Goal: Task Accomplishment & Management: Manage account settings

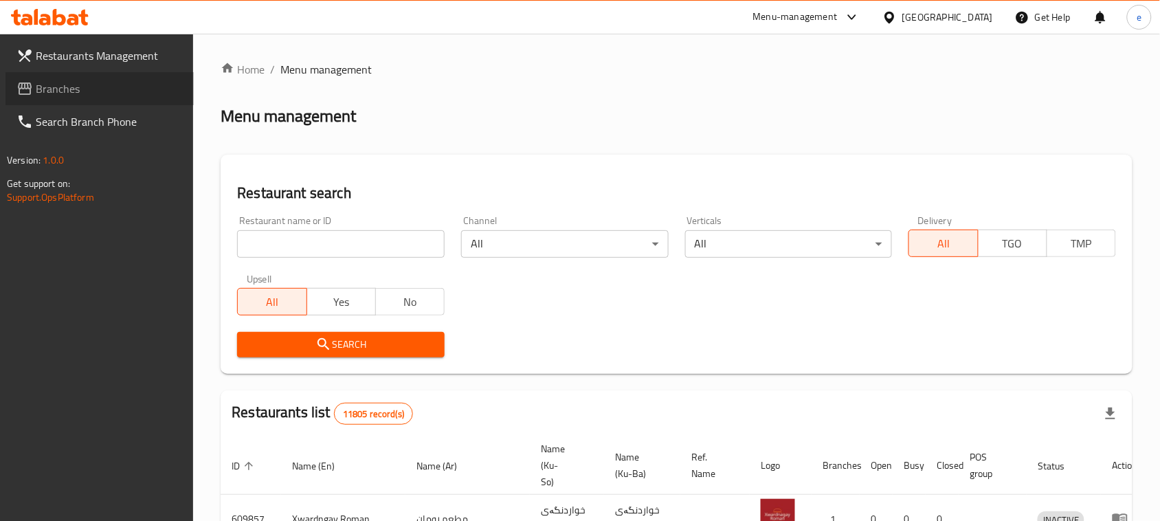
click at [65, 74] on link "Branches" at bounding box center [99, 88] width 188 height 33
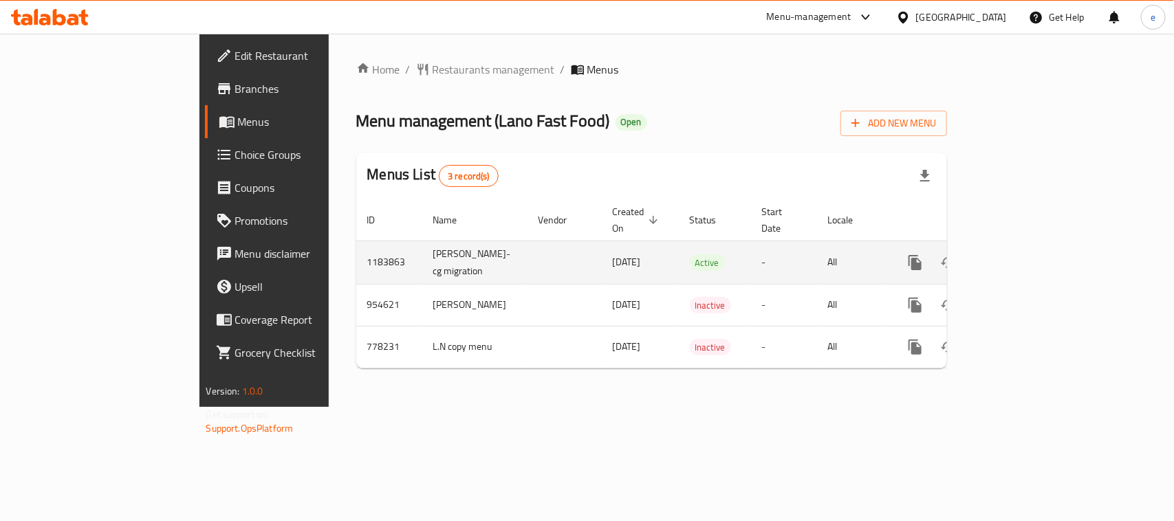
click at [1022, 254] on icon "enhanced table" at bounding box center [1014, 262] width 16 height 16
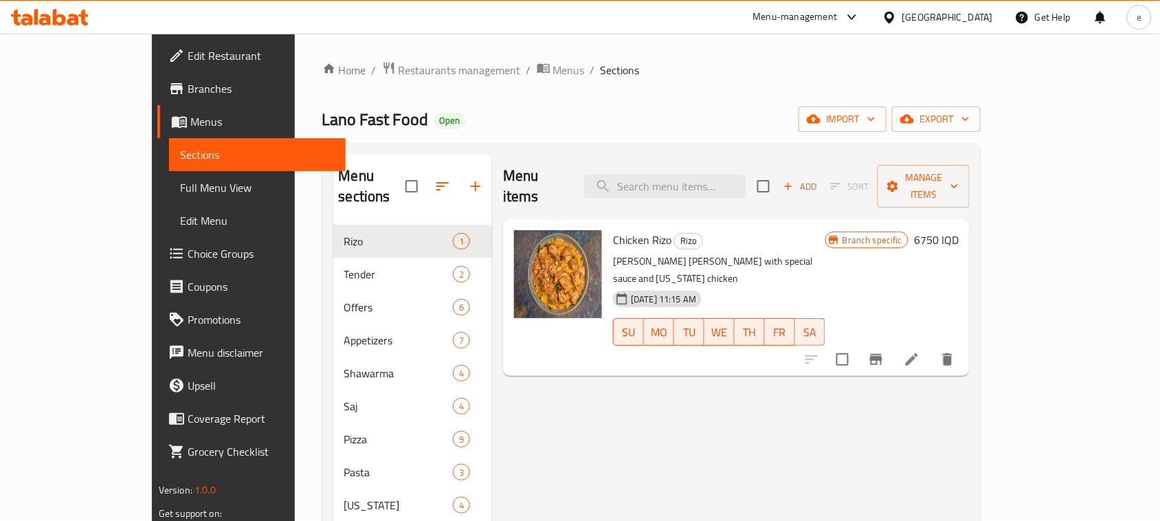
click at [180, 186] on span "Full Menu View" at bounding box center [257, 187] width 155 height 16
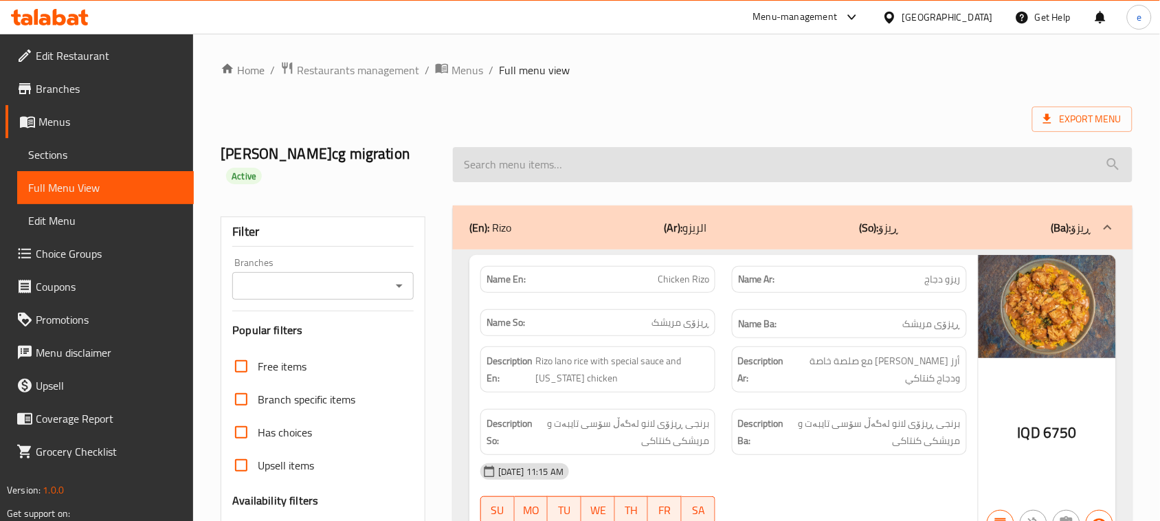
click at [554, 159] on input "search" at bounding box center [793, 164] width 680 height 35
type input "م"
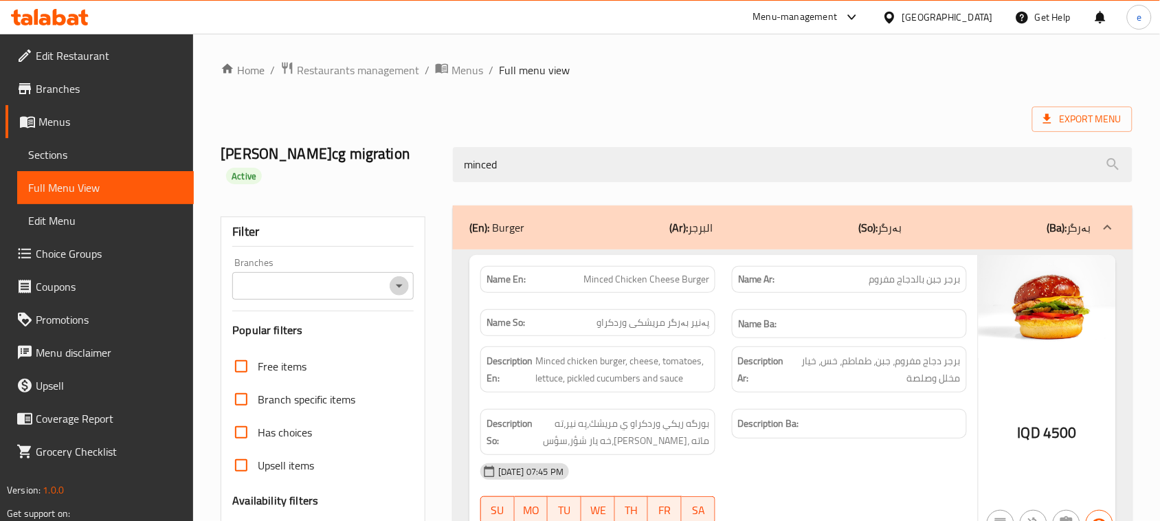
click at [395, 278] on icon "Open" at bounding box center [399, 286] width 16 height 16
type input "minced"
click at [300, 318] on span "Lano Fast Food, Chwar Chra" at bounding box center [308, 325] width 130 height 16
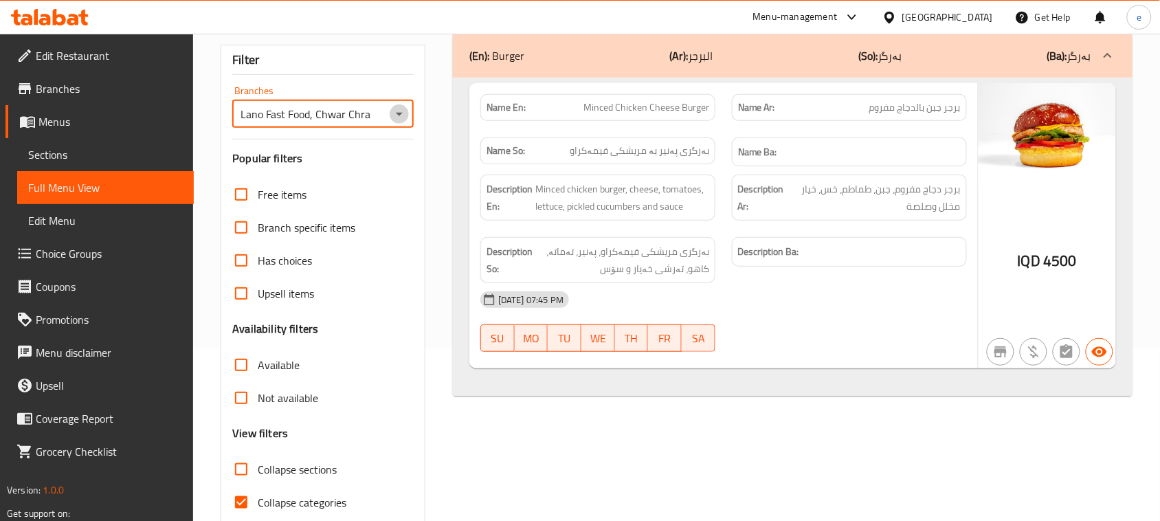
drag, startPoint x: 402, startPoint y: 98, endPoint x: 386, endPoint y: 94, distance: 17.0
click at [402, 106] on icon "Open" at bounding box center [399, 114] width 16 height 16
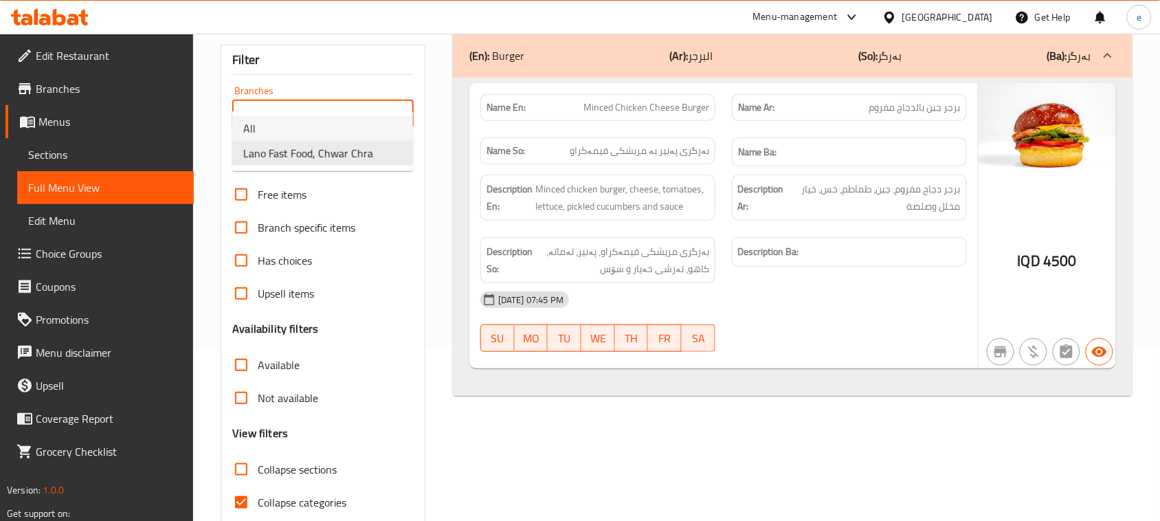
click at [324, 118] on li "All" at bounding box center [322, 128] width 181 height 25
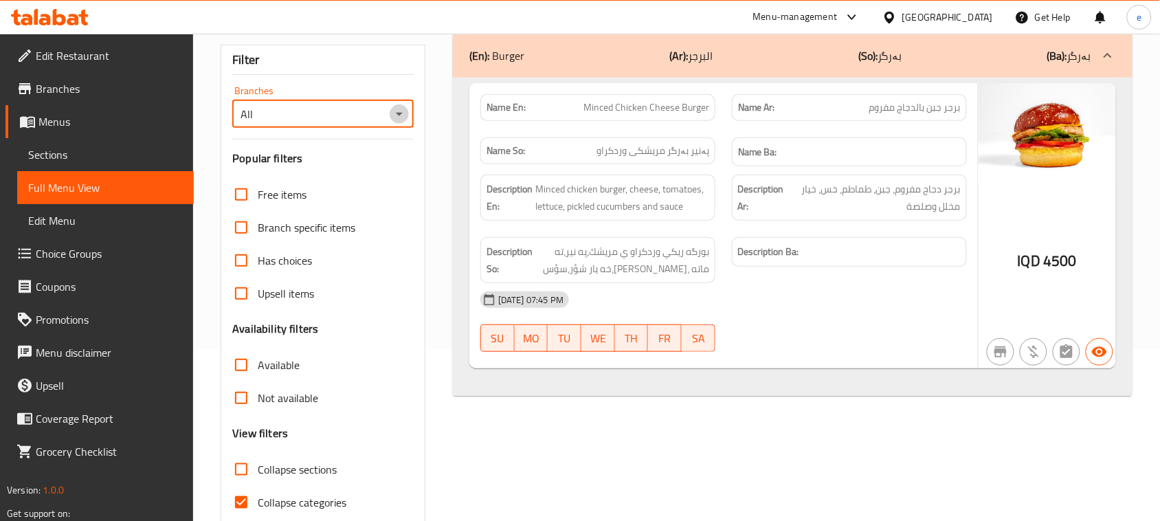
click at [403, 106] on icon "Open" at bounding box center [399, 114] width 16 height 16
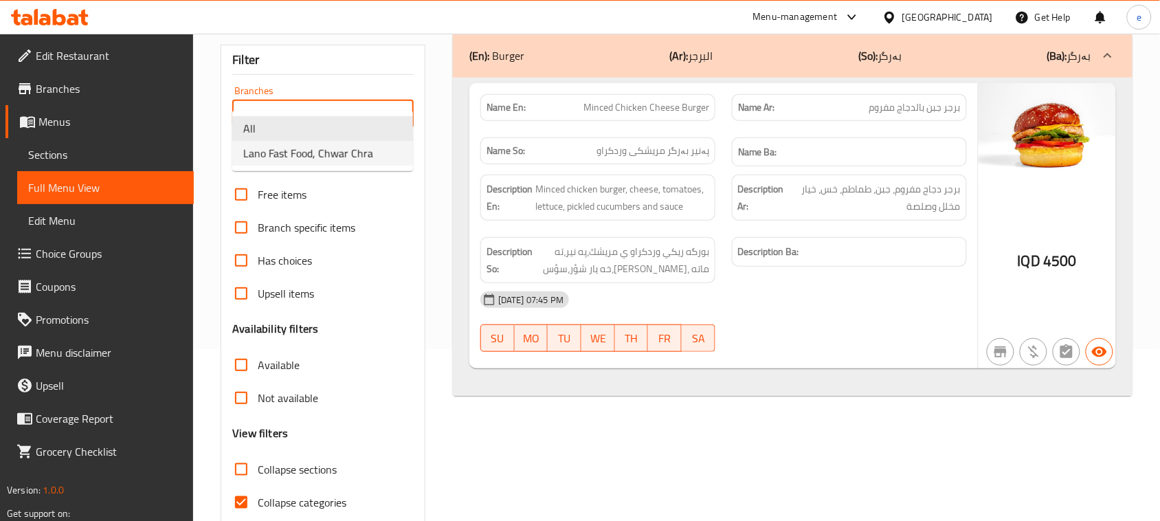
click at [371, 156] on span "Lano Fast Food, Chwar Chra" at bounding box center [308, 153] width 130 height 16
type input "Lano Fast Food, Chwar Chra"
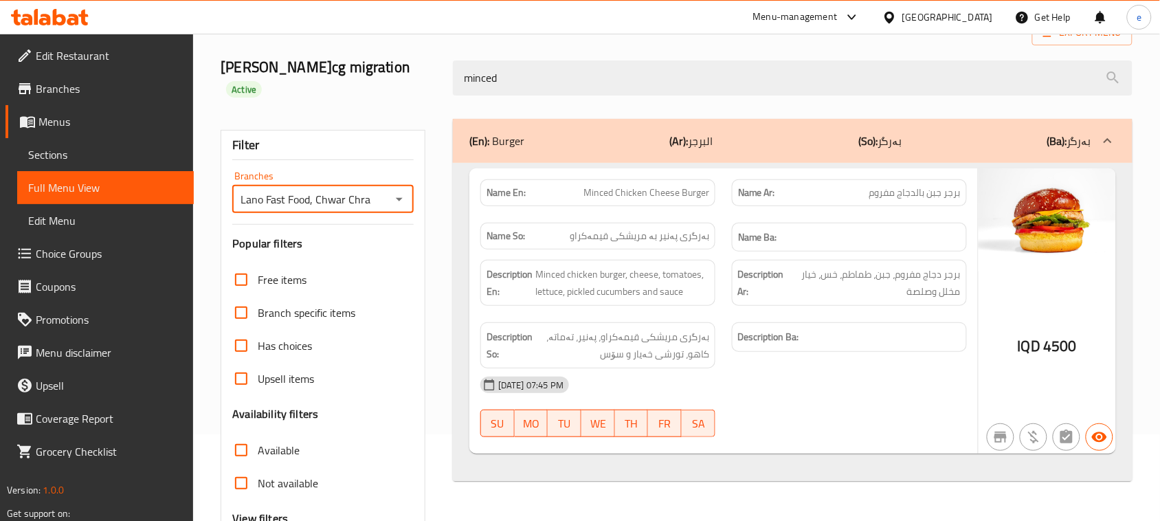
scroll to position [0, 0]
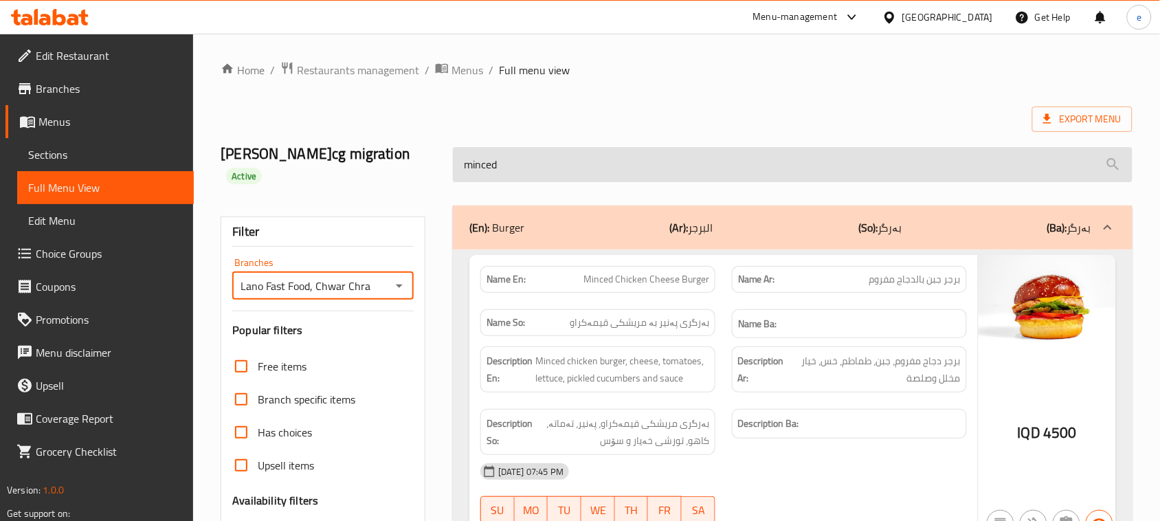
click at [553, 151] on input "minced" at bounding box center [793, 164] width 680 height 35
paste input "Chicken Rizo"
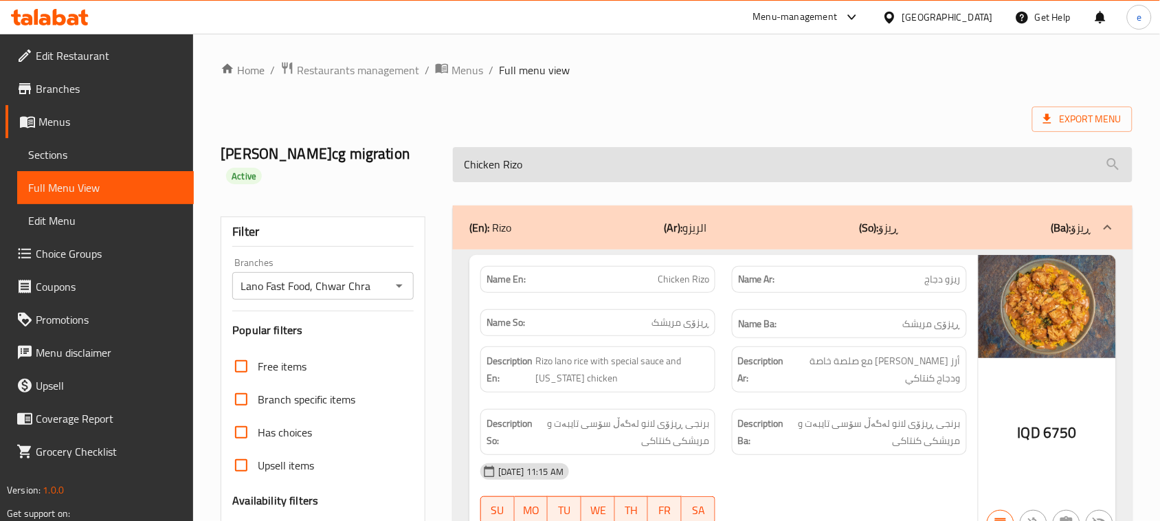
click at [533, 150] on input "Chicken Rizo" at bounding box center [793, 164] width 680 height 35
paste input "Tender"
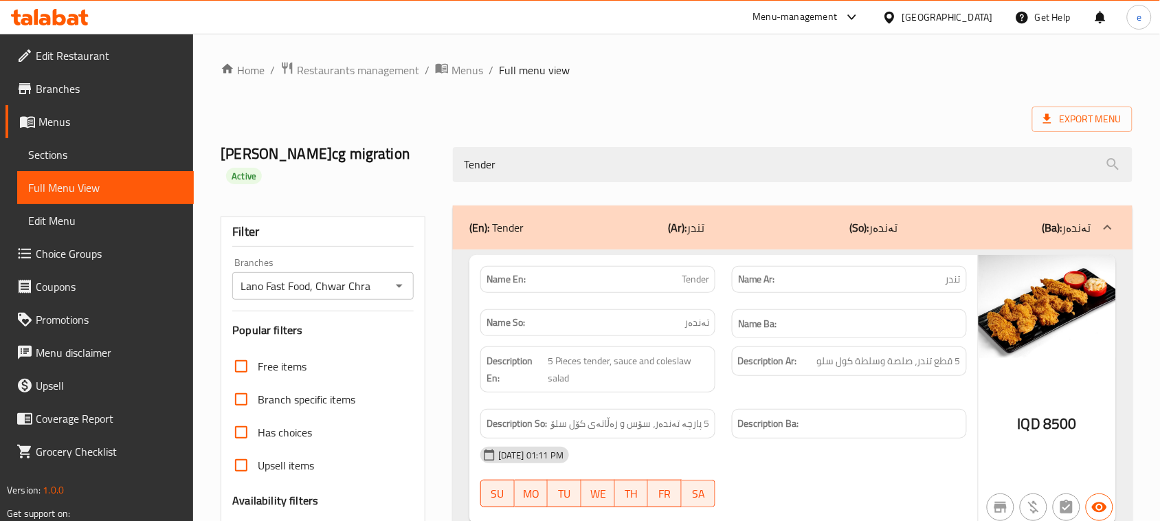
type input "Tender"
drag, startPoint x: 698, startPoint y: 7, endPoint x: 573, endPoint y: 65, distance: 138.7
click at [654, 81] on div "Home / Restaurants management / Menus / Full menu view Export Menu lana najm-cg…" at bounding box center [677, 446] width 912 height 770
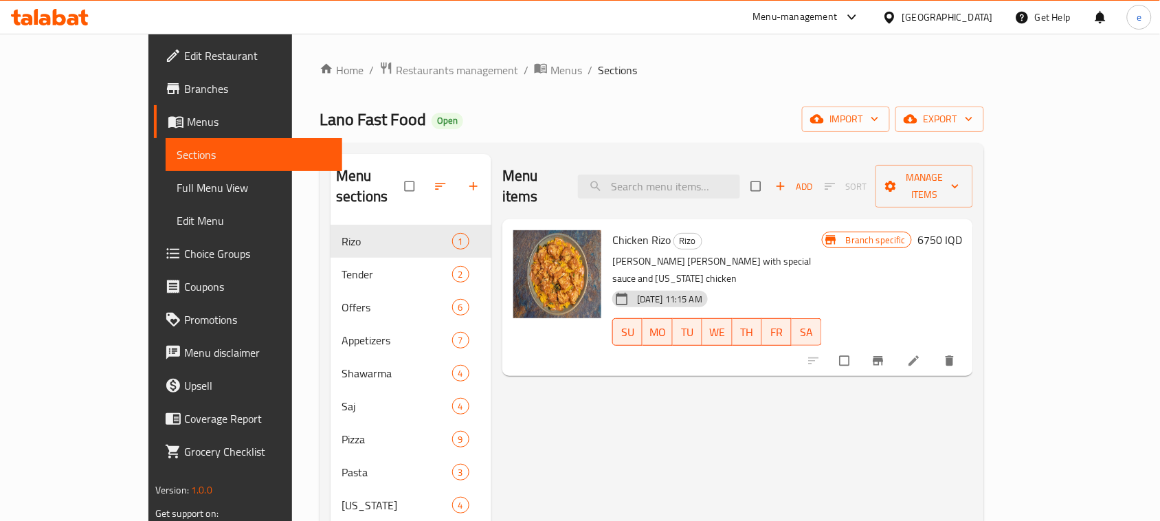
click at [740, 189] on div "Menu items Add Sort Manage items" at bounding box center [738, 186] width 471 height 65
click at [736, 175] on input "search" at bounding box center [659, 187] width 162 height 24
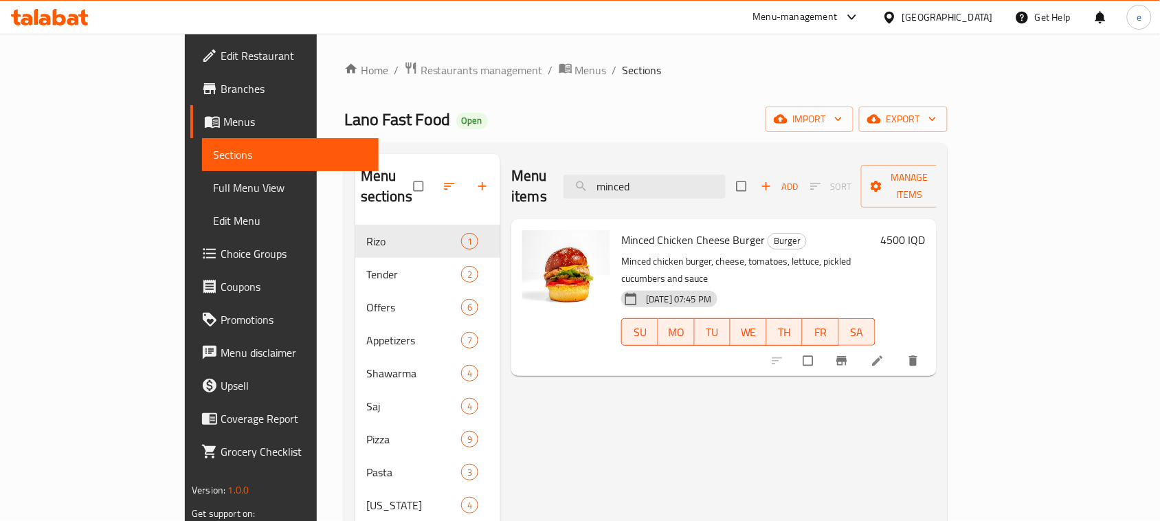
type input "minced"
click at [885, 354] on icon at bounding box center [878, 361] width 14 height 14
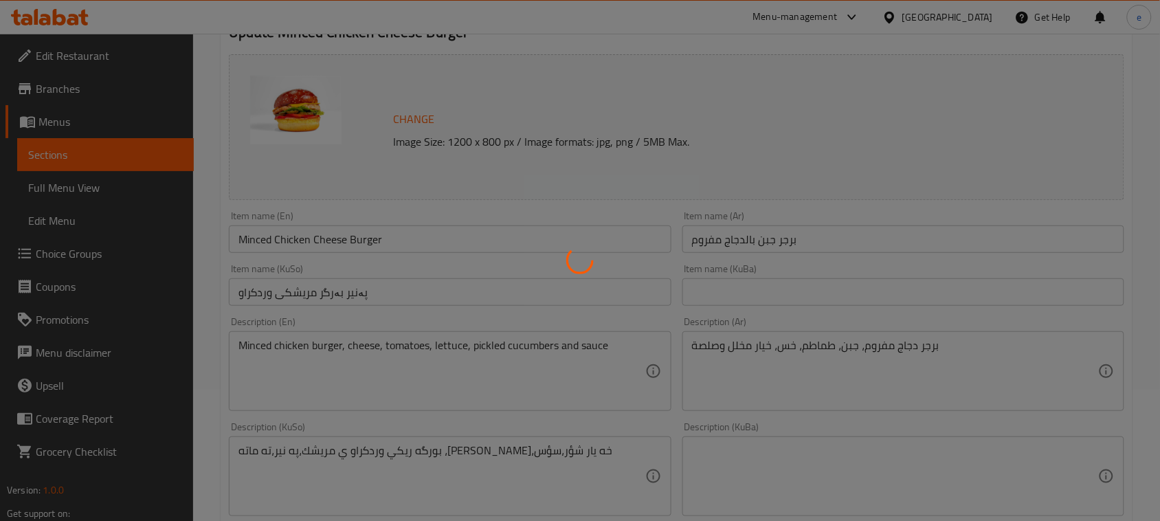
scroll to position [172, 0]
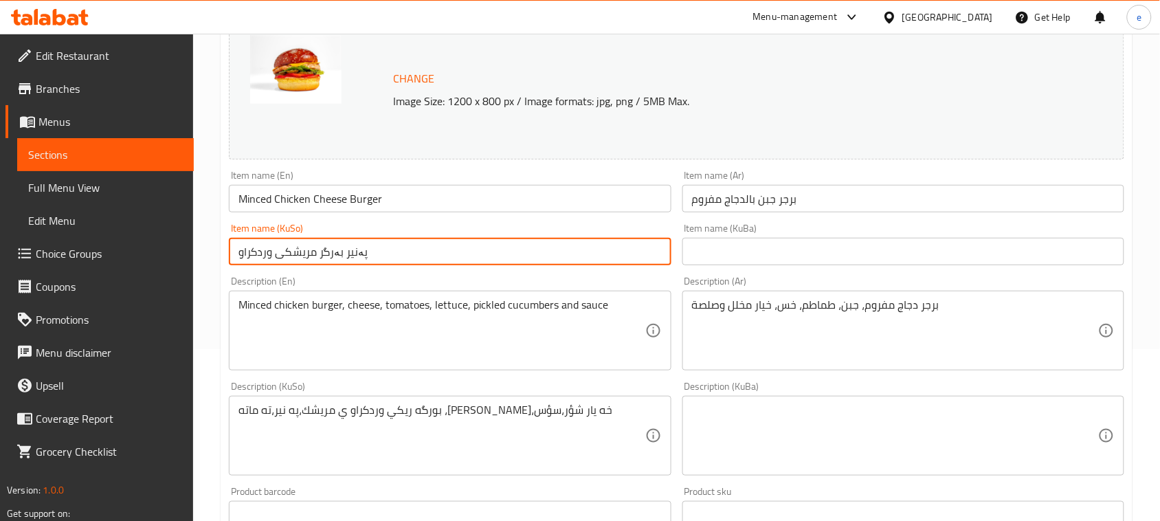
click at [497, 253] on input "پەنیر بەرگر مریشکی وردکراو" at bounding box center [450, 251] width 442 height 27
type input "ب"
click at [703, 201] on input "برجر جبن بالدجاج مفروم" at bounding box center [904, 198] width 442 height 27
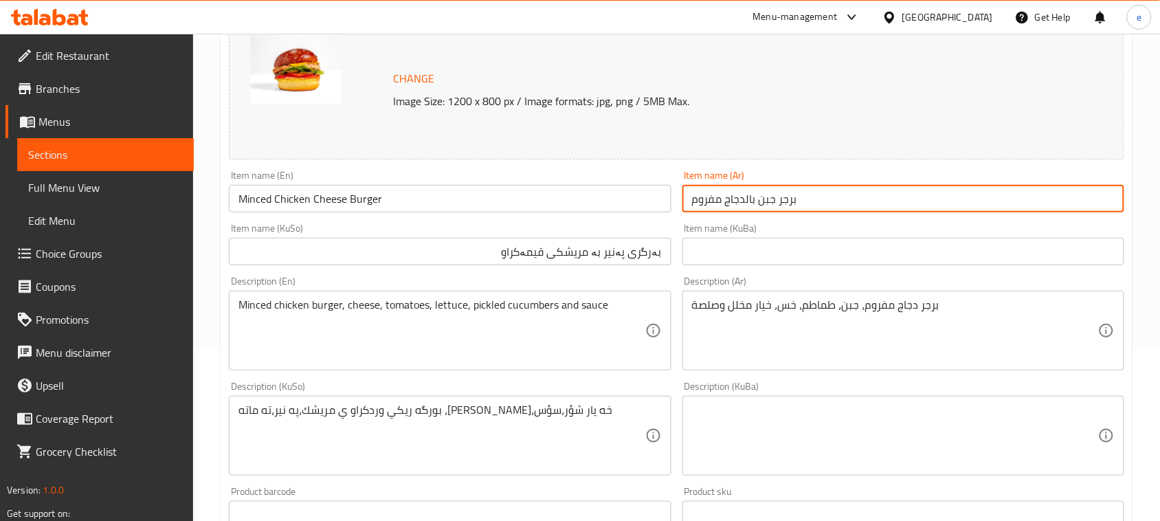
click at [703, 201] on input "برجر جبن بالدجاج مفروم" at bounding box center [904, 198] width 442 height 27
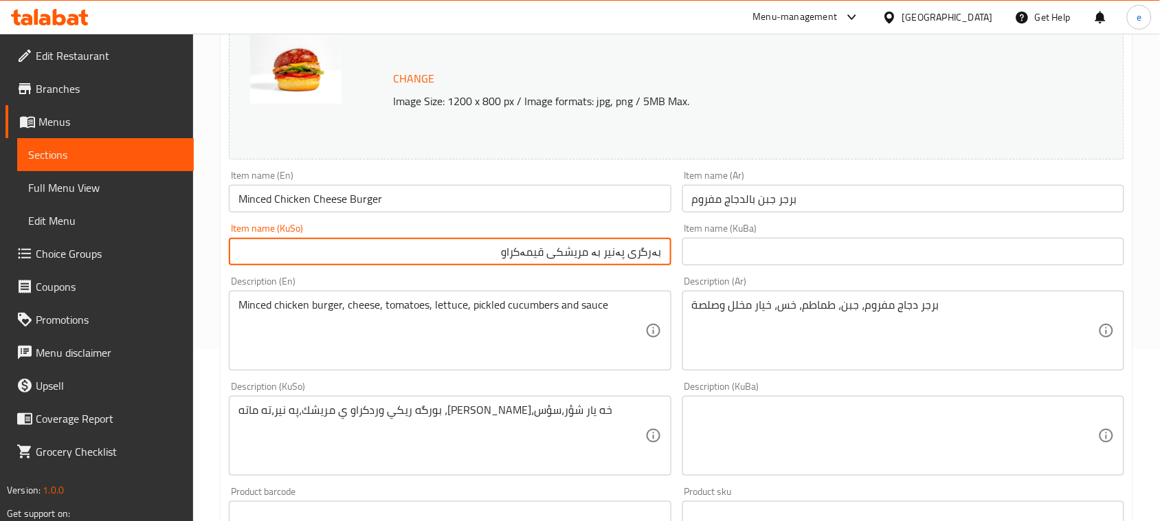
click at [530, 256] on input "بەرگری پەنیر بە مریشکی قیمەکراو" at bounding box center [450, 251] width 442 height 27
type input "بەرگری پەنیر بە مریشکی قیمەکراو"
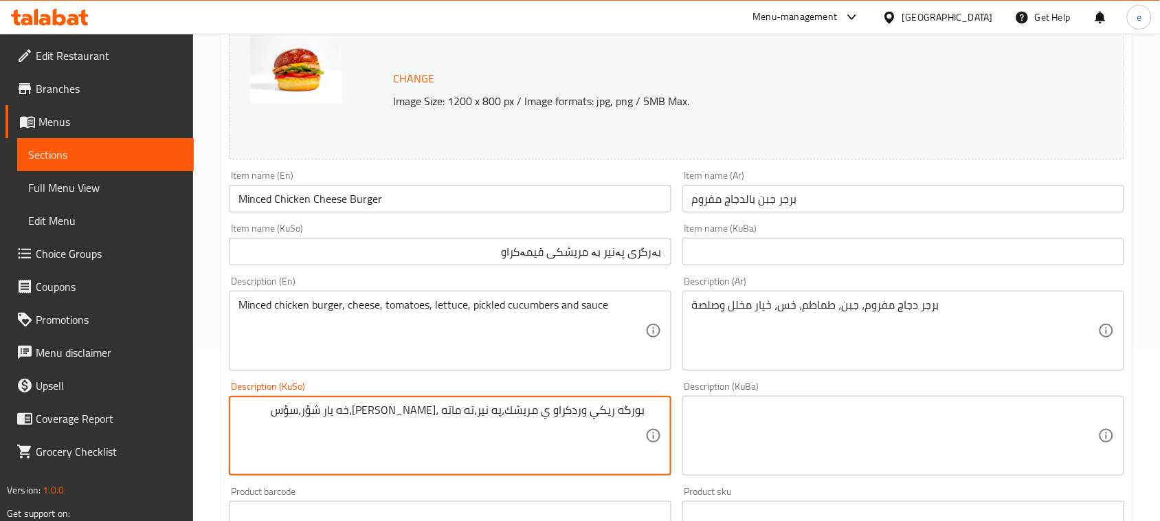
click at [614, 430] on textarea "بورگه ريكي وردكراو ي مريشك،په نير،ته ماته ،[PERSON_NAME]،خه يار شؤر،سؤس" at bounding box center [442, 436] width 406 height 65
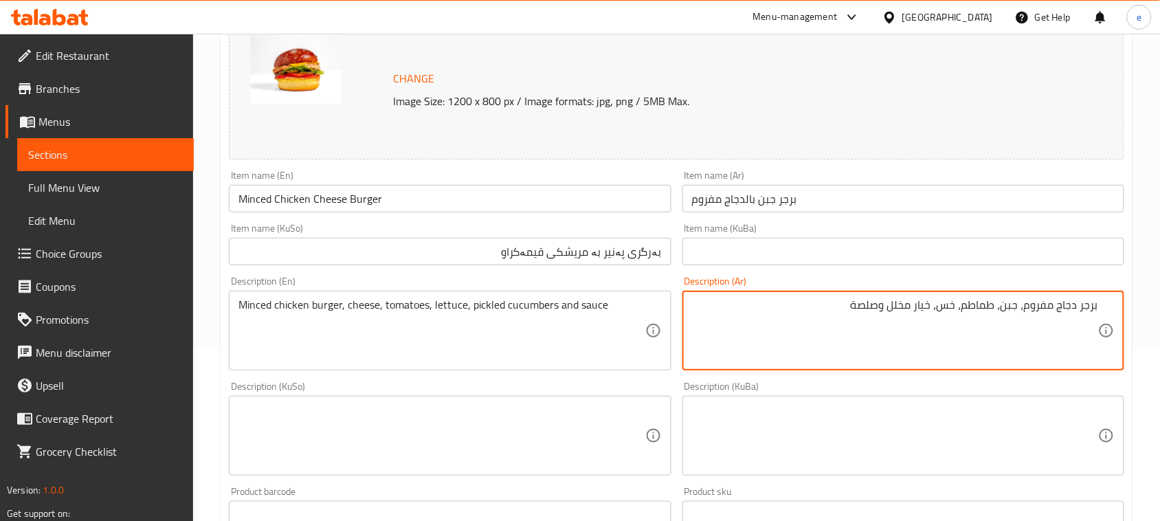
click at [595, 426] on textarea at bounding box center [442, 436] width 406 height 65
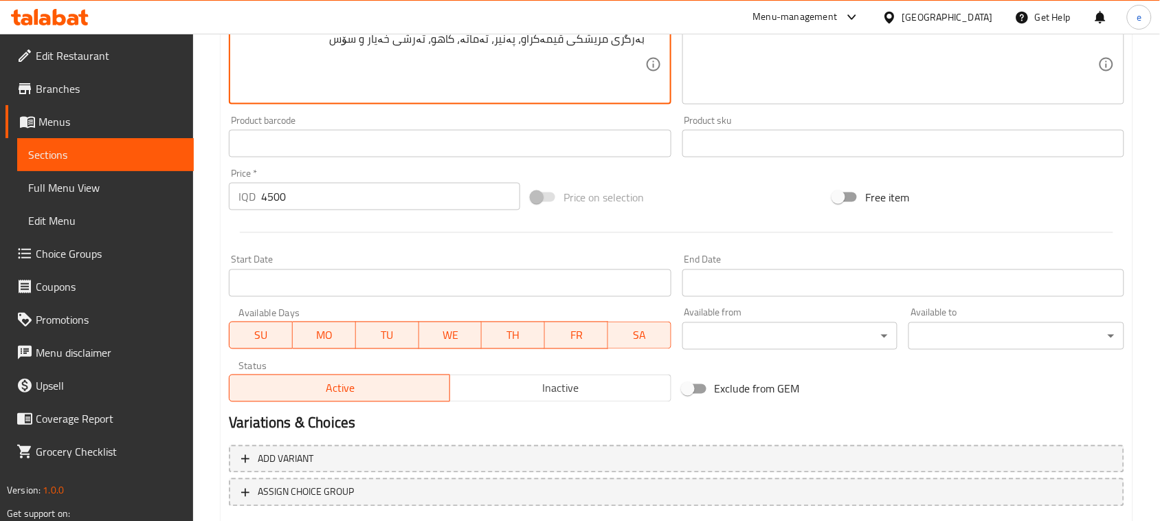
scroll to position [626, 0]
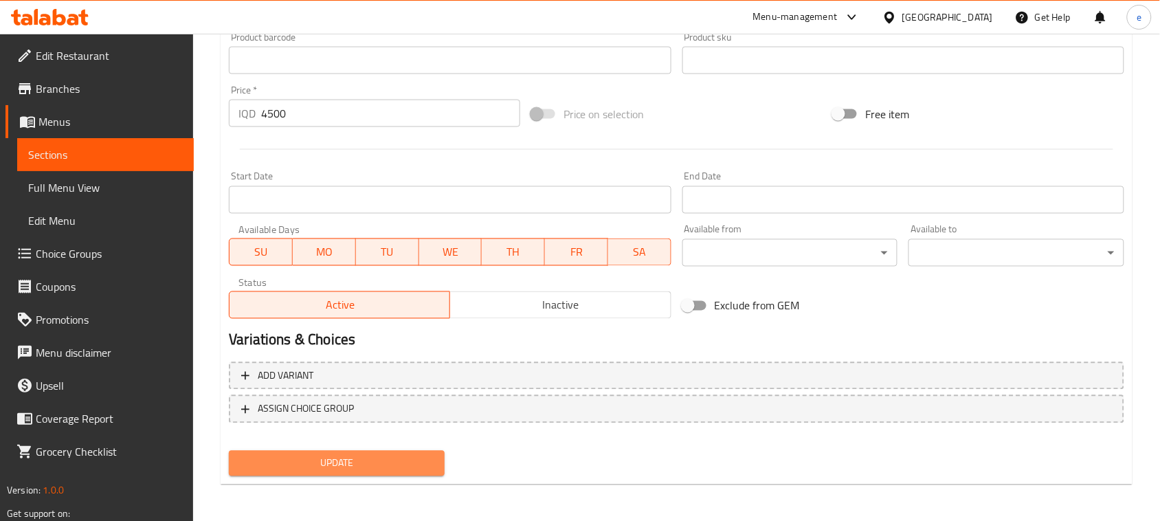
click at [401, 472] on button "Update" at bounding box center [337, 463] width 216 height 25
type textarea "بەرگری مریشکی قیمەکراو، پەنیر، تەماتە، کاهو، تورشی خەیار و سۆس"
click at [366, 459] on span "Update" at bounding box center [337, 463] width 194 height 17
